Goal: Task Accomplishment & Management: Manage account settings

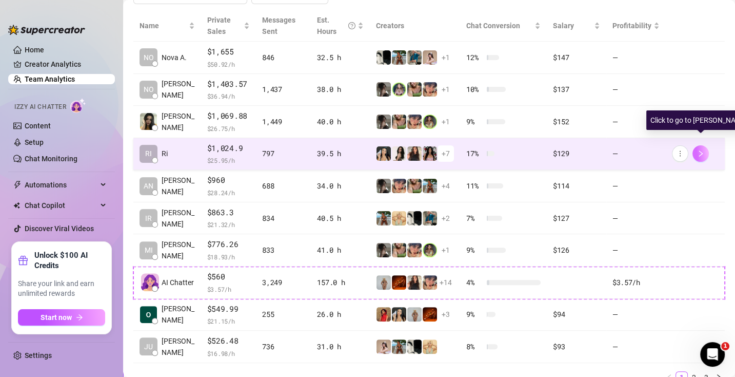
click at [699, 159] on button "button" at bounding box center [701, 153] width 16 height 16
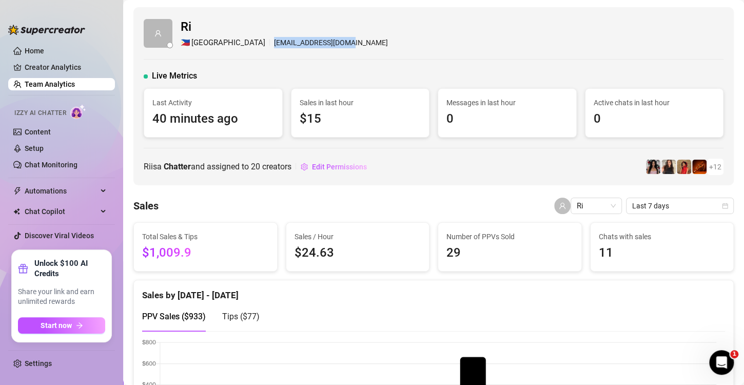
drag, startPoint x: 284, startPoint y: 45, endPoint x: 217, endPoint y: 48, distance: 67.3
click at [217, 48] on div "Ri 🇵🇭 [GEOGRAPHIC_DATA] [EMAIL_ADDRESS][DOMAIN_NAME]" at bounding box center [434, 32] width 580 height 31
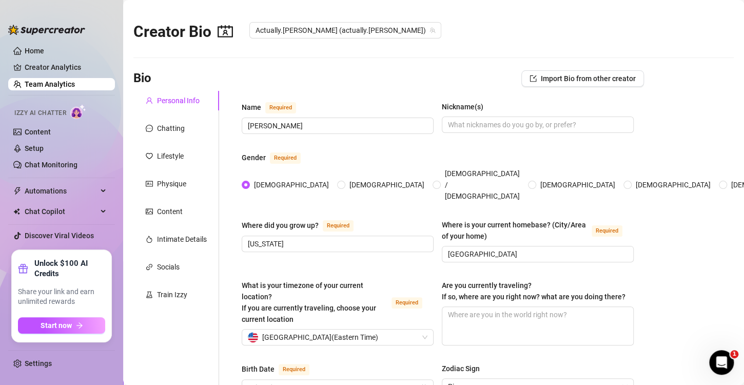
radio input "true"
type input "[DATE]"
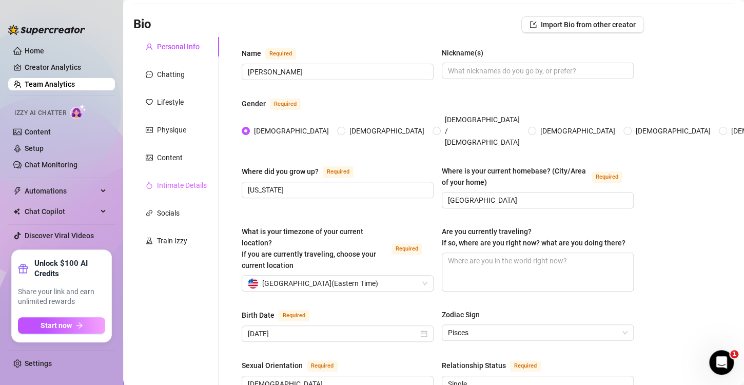
scroll to position [51, 0]
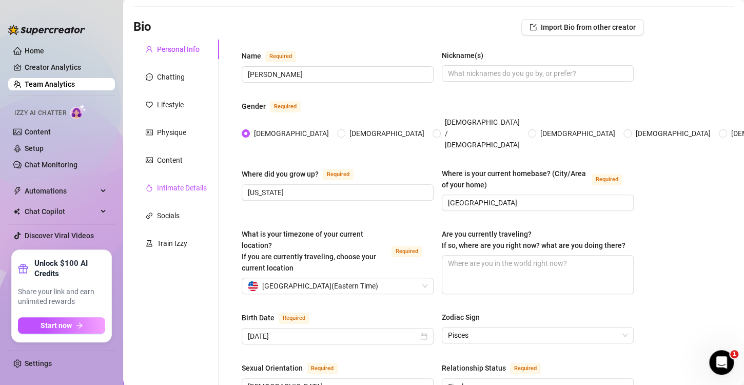
click at [184, 185] on div "Intimate Details" at bounding box center [182, 187] width 50 height 11
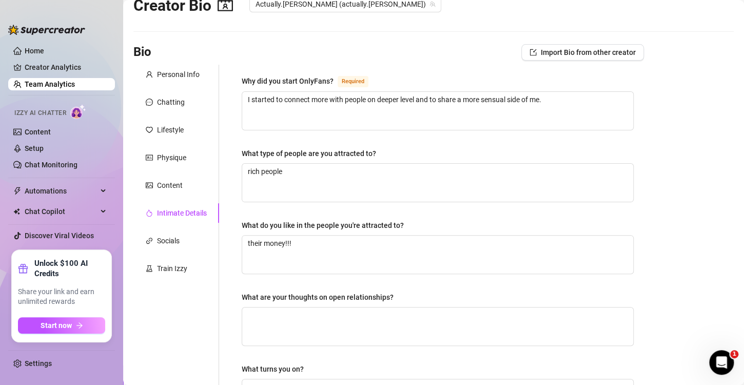
scroll to position [0, 0]
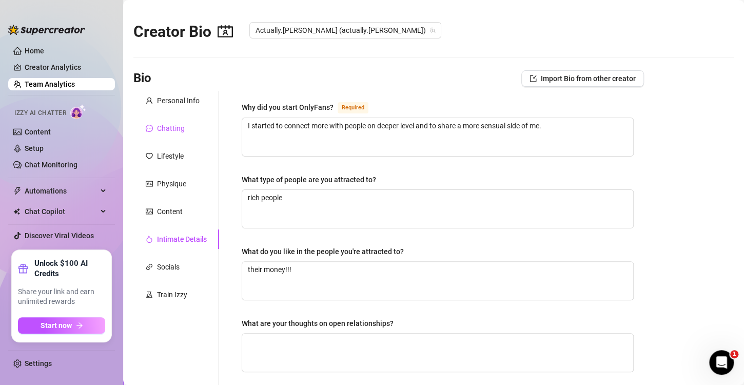
click at [180, 123] on div "Chatting" at bounding box center [171, 128] width 28 height 11
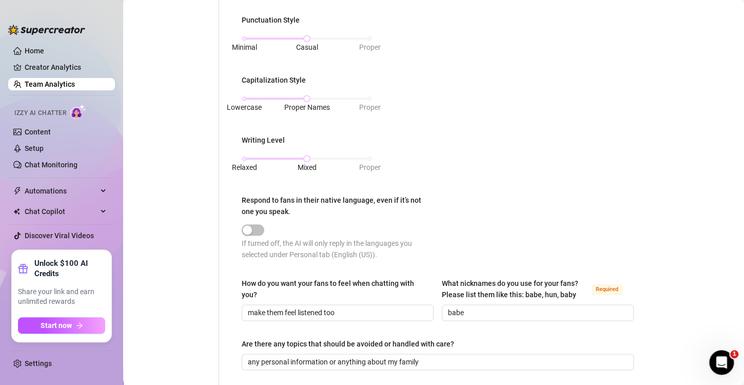
scroll to position [513, 0]
